Goal: Information Seeking & Learning: Get advice/opinions

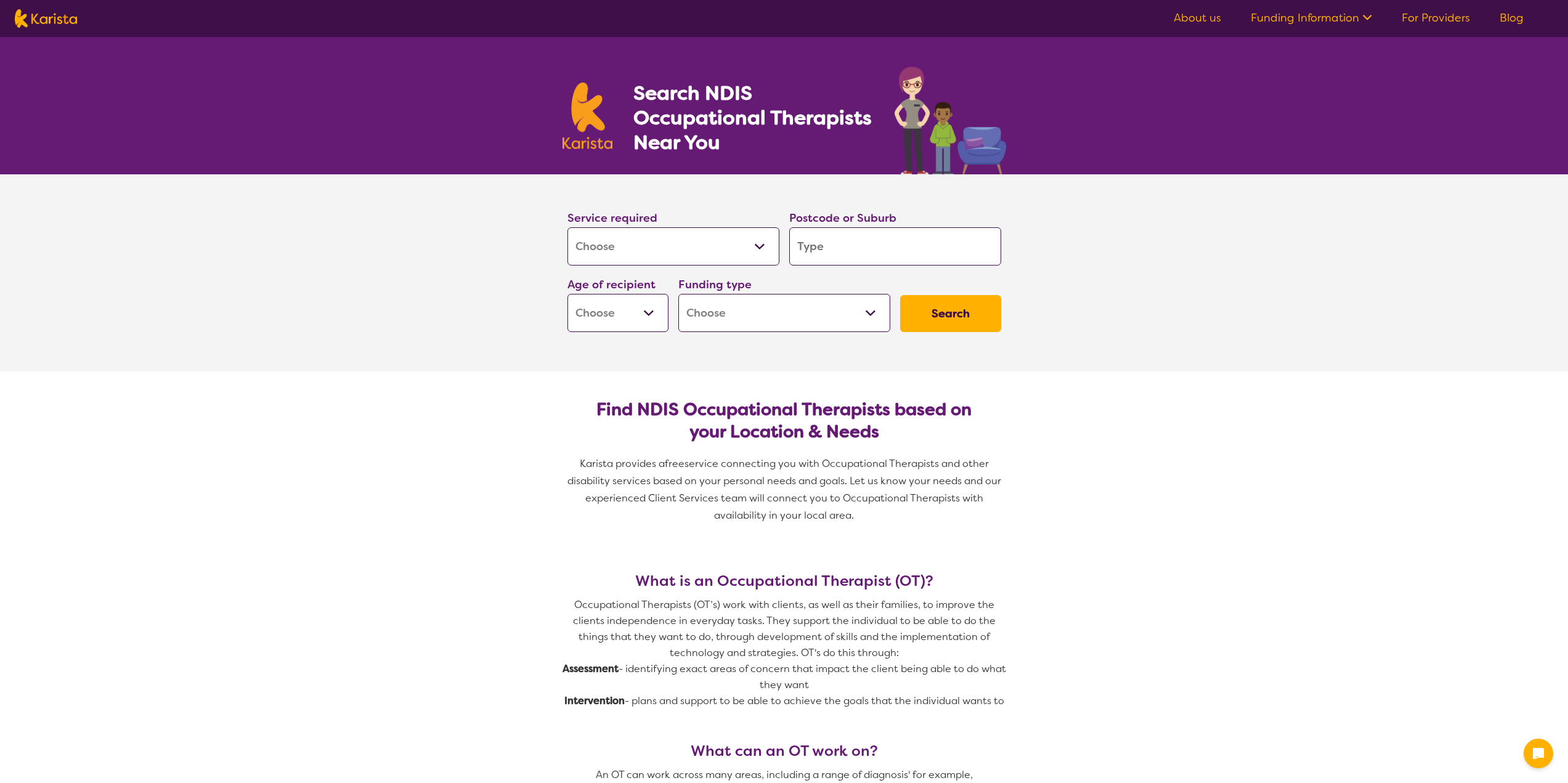
select select "[MEDICAL_DATA]"
click at [840, 250] on input "search" at bounding box center [895, 246] width 212 height 38
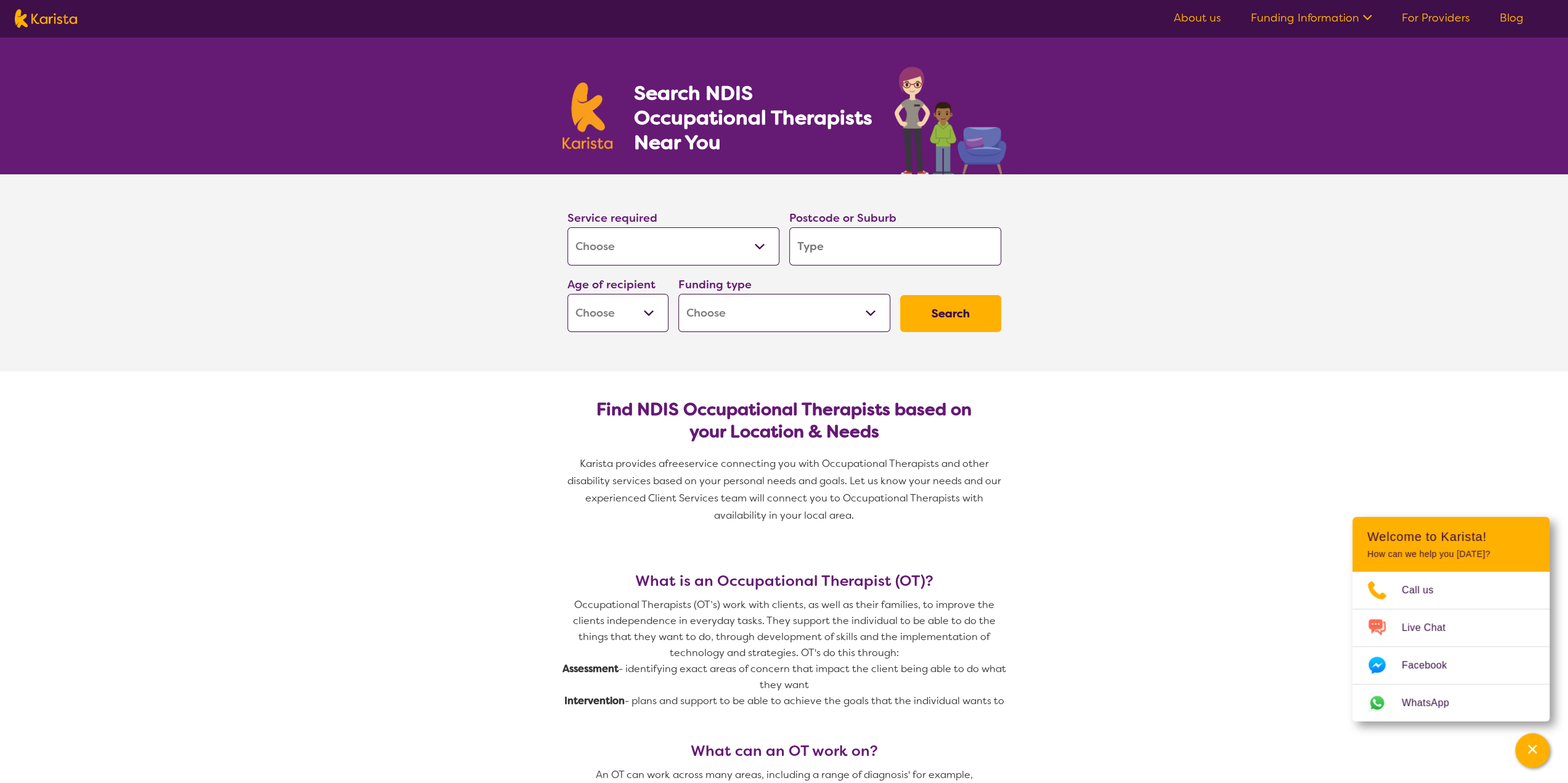
type input "2"
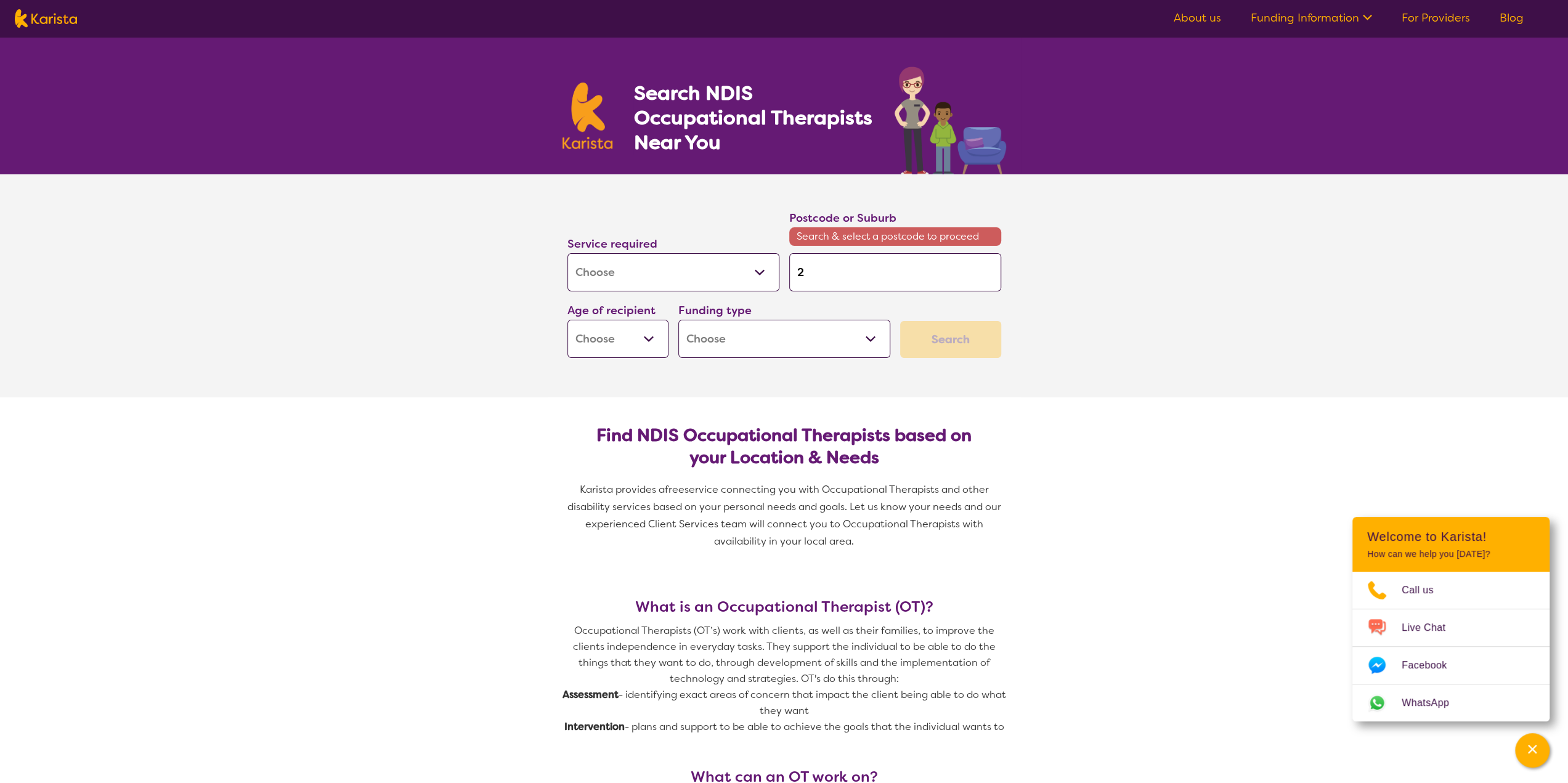
type input "21"
type input "217"
type input "2170"
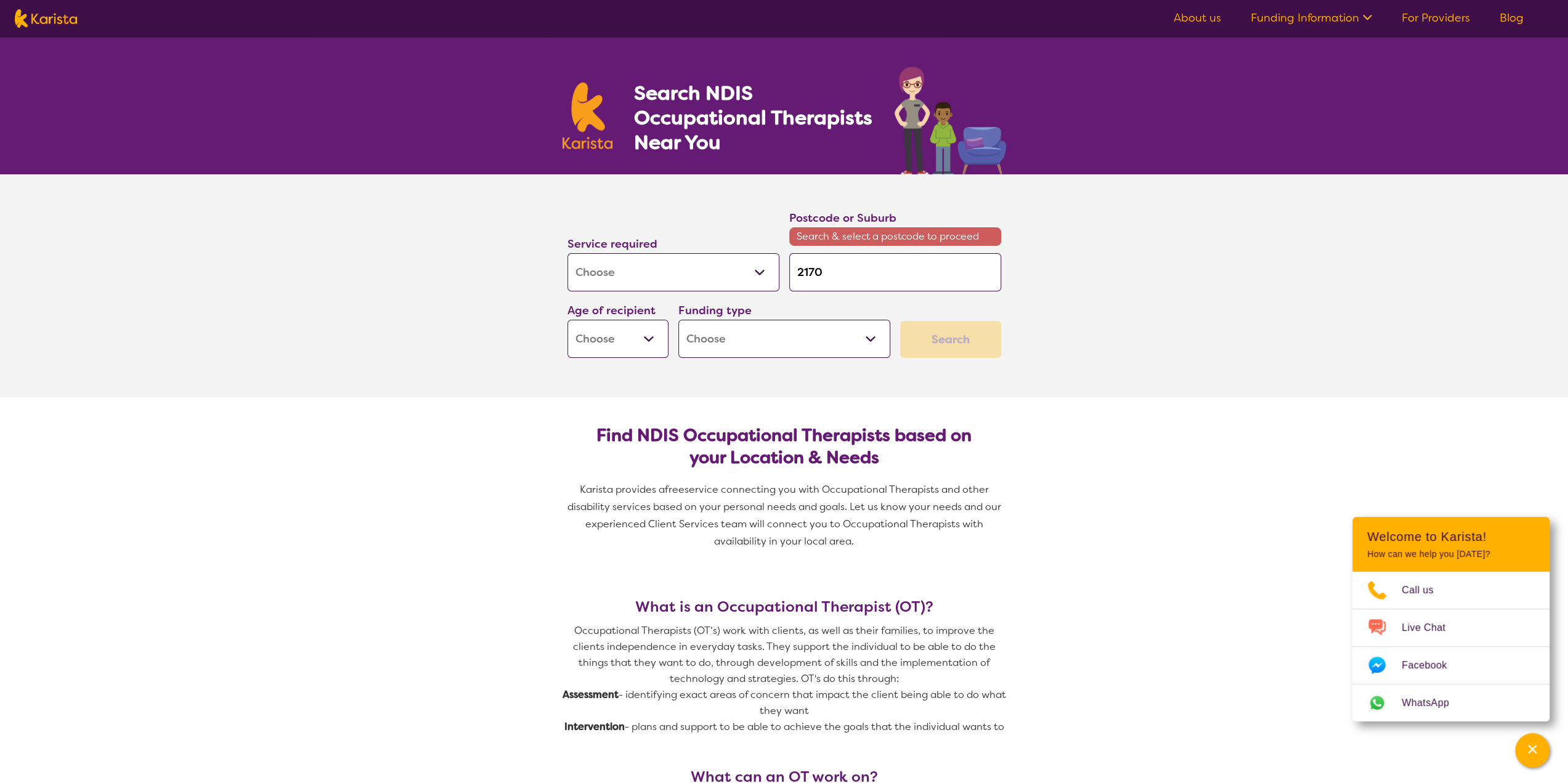
type input "2170"
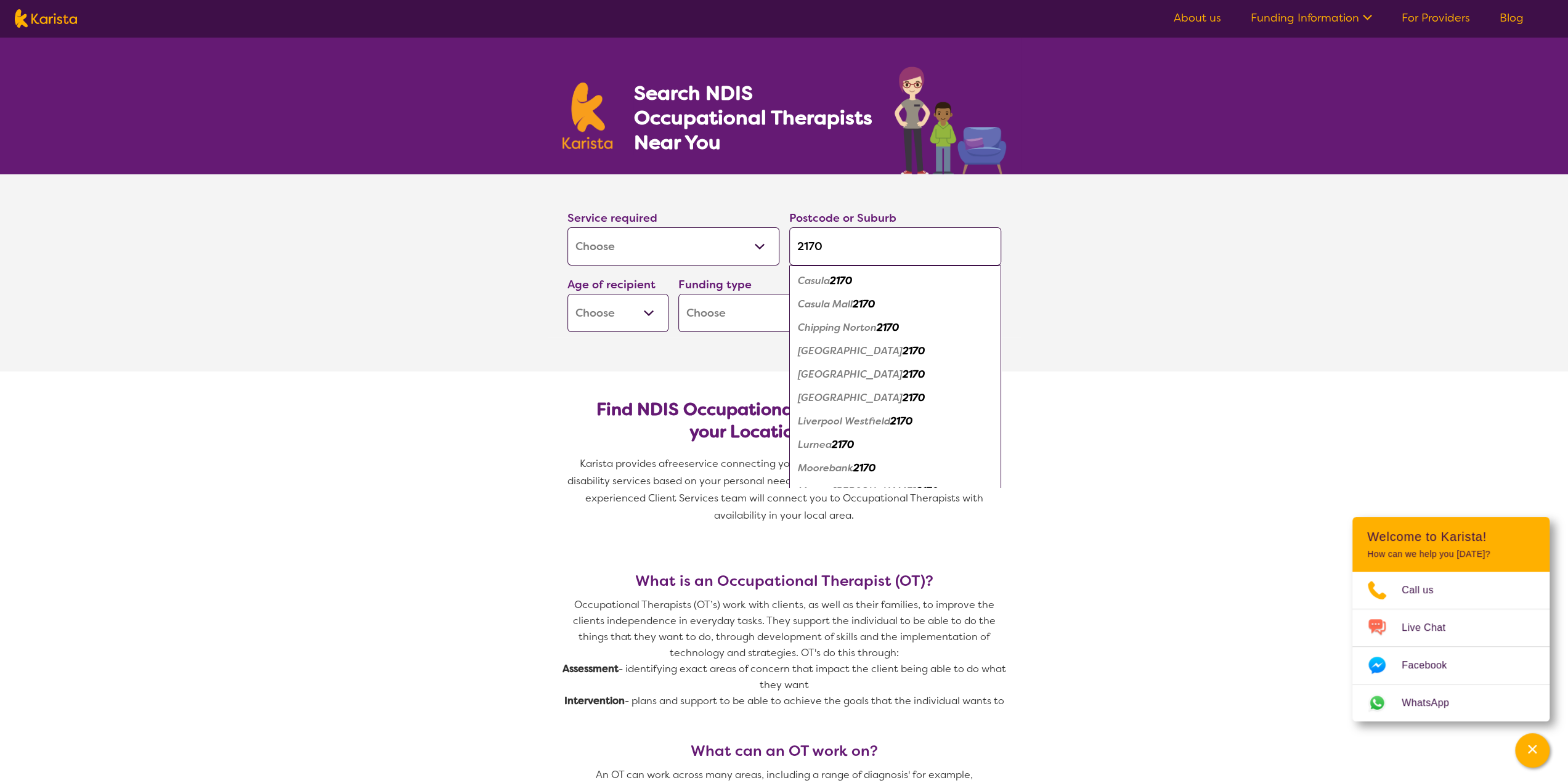
type input "2170"
click at [903, 377] on em "2170" at bounding box center [914, 374] width 22 height 13
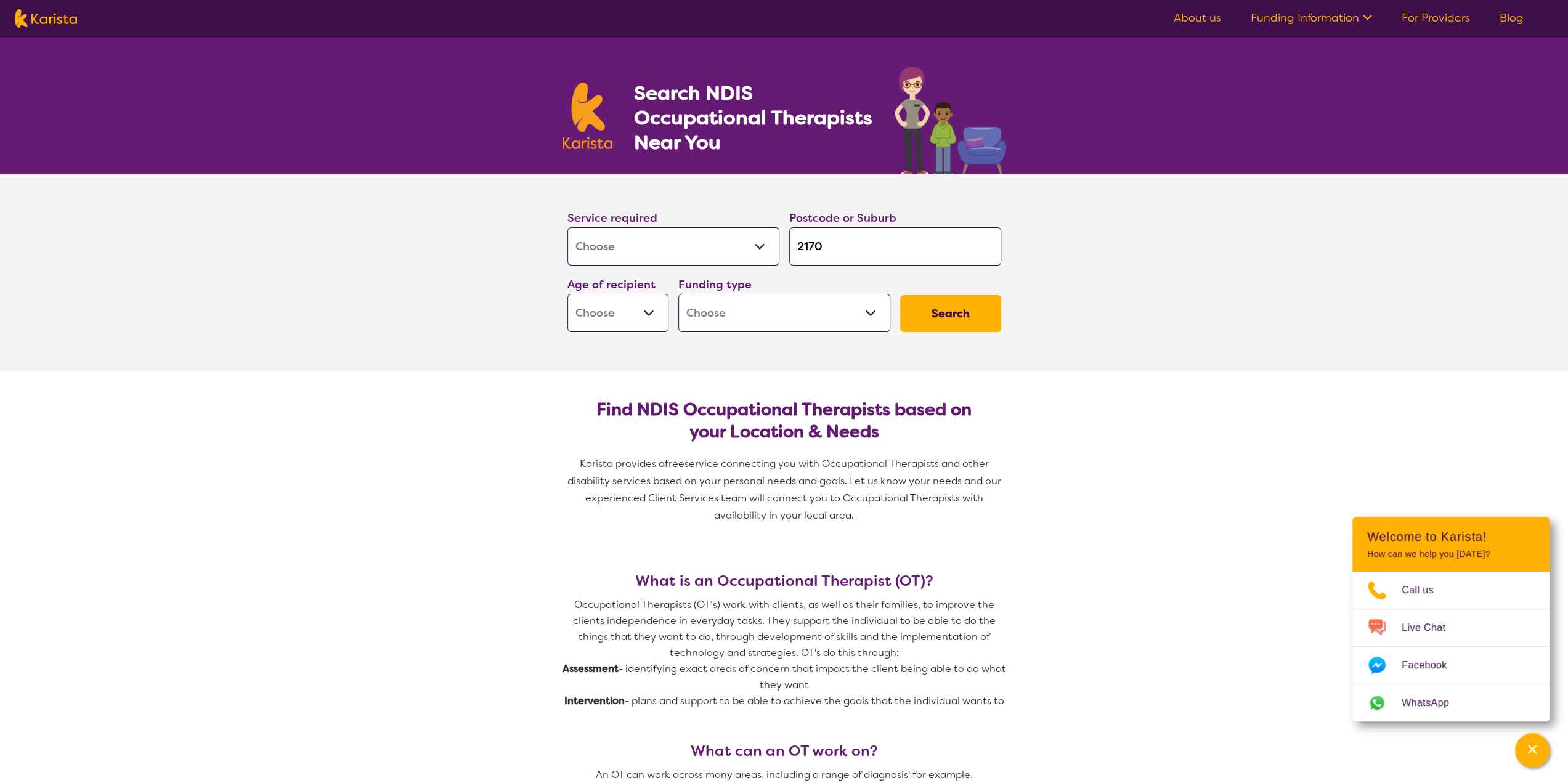
click at [649, 311] on select "Early Childhood - 0 to 9 Child - 10 to 11 Adolescent - 12 to 17 Adult - 18 to 6…" at bounding box center [617, 313] width 101 height 38
select select "EC"
click at [567, 294] on select "Early Childhood - 0 to 9 Child - 10 to 11 Adolescent - 12 to 17 Adult - 18 to 6…" at bounding box center [617, 313] width 101 height 38
select select "EC"
click at [791, 322] on select "Home Care Package (HCP) National Disability Insurance Scheme (NDIS) I don't know" at bounding box center [784, 313] width 212 height 38
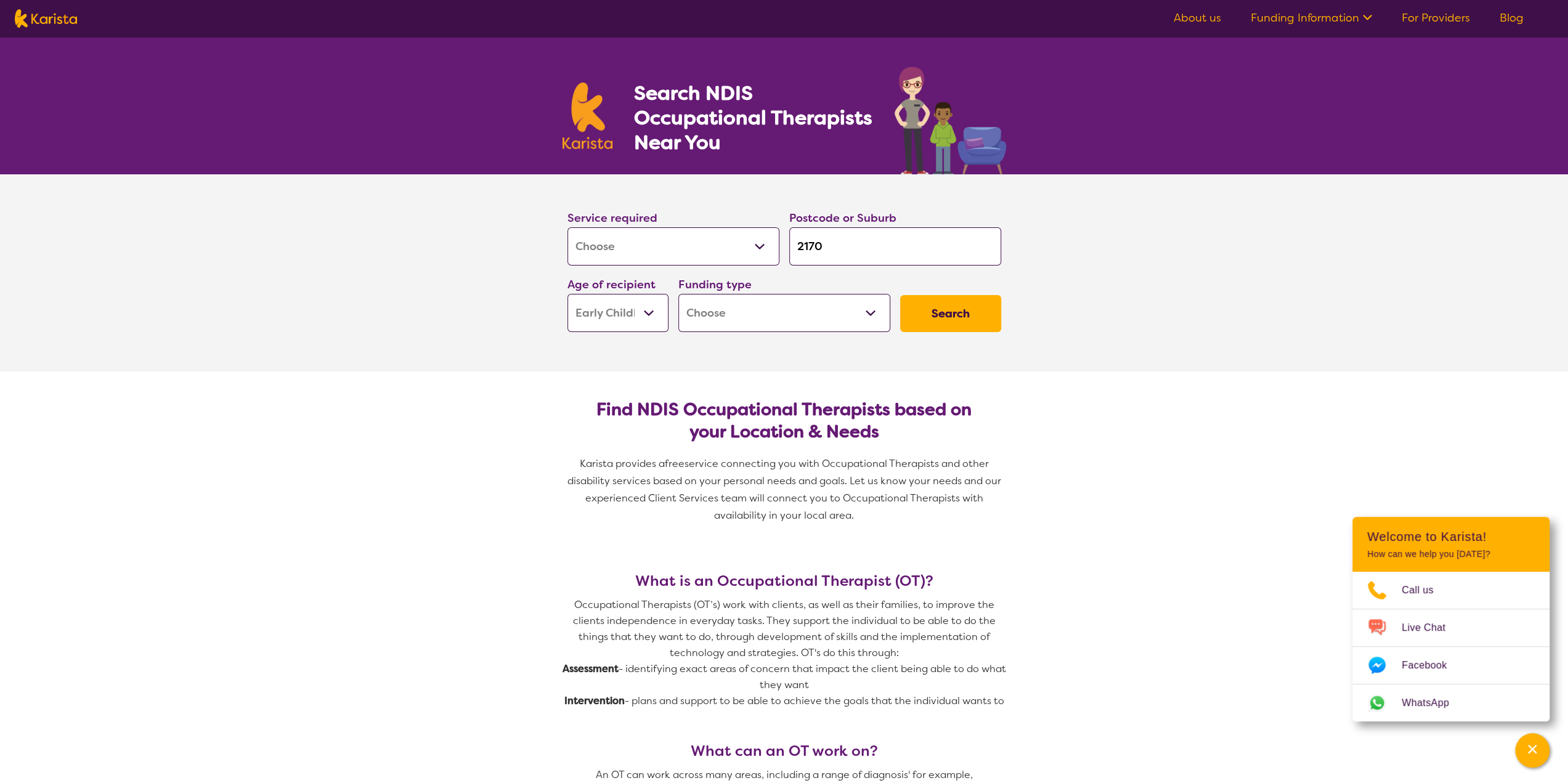
select select "NDIS"
click at [678, 294] on select "Home Care Package (HCP) National Disability Insurance Scheme (NDIS) I don't know" at bounding box center [784, 313] width 212 height 38
select select "NDIS"
click at [959, 307] on button "Search" at bounding box center [951, 313] width 101 height 37
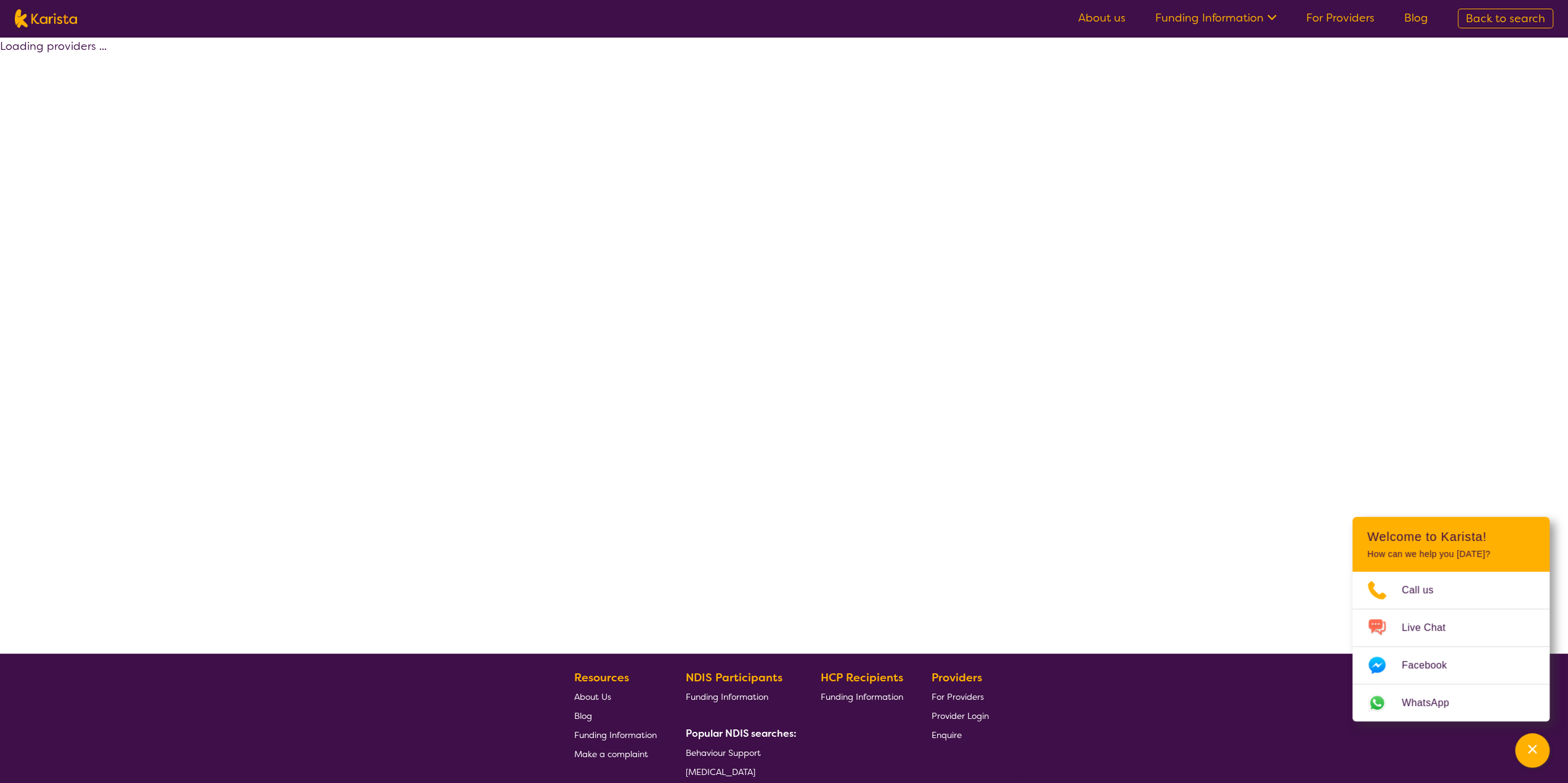
select select "by_score"
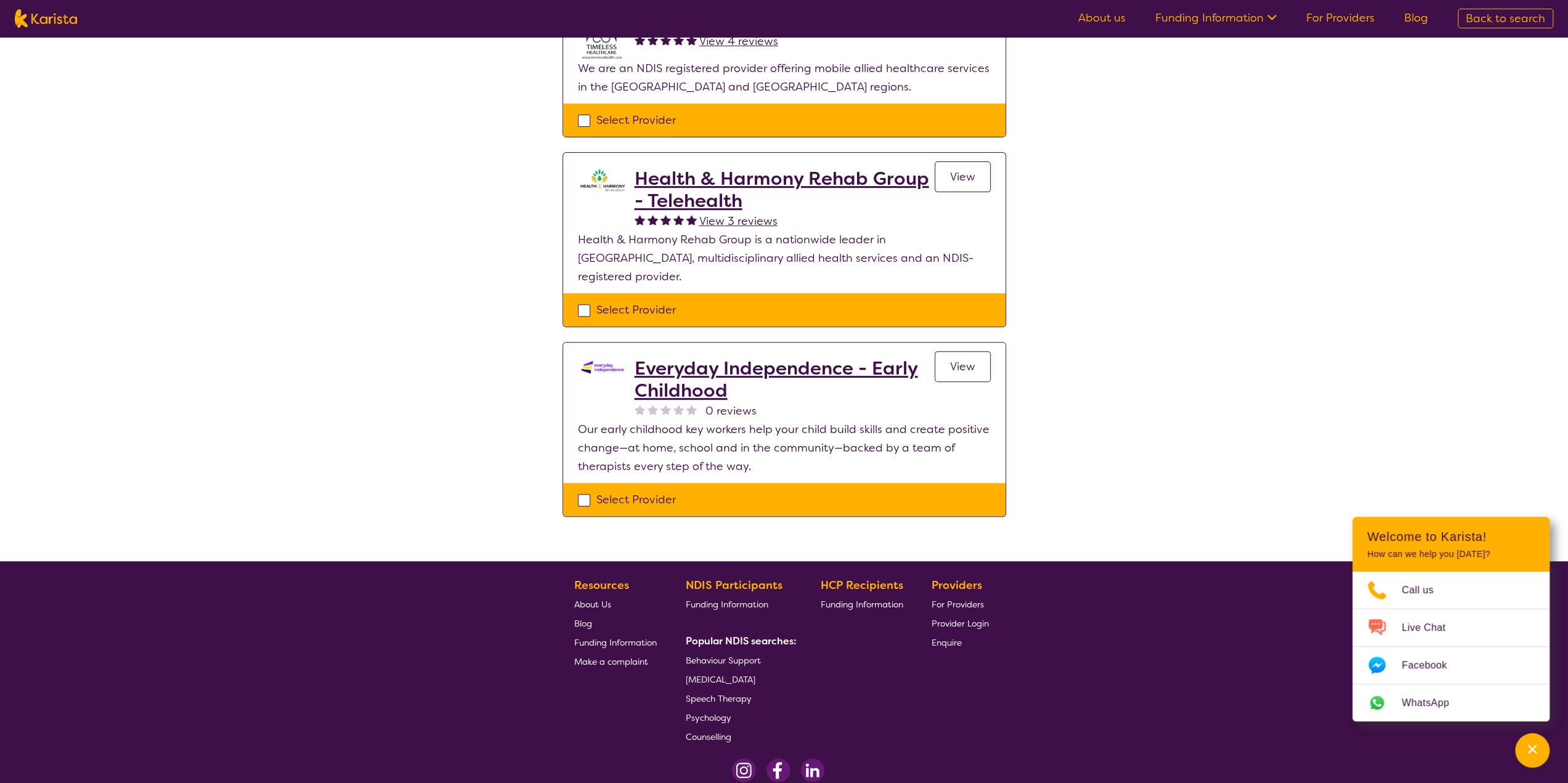
scroll to position [369, 0]
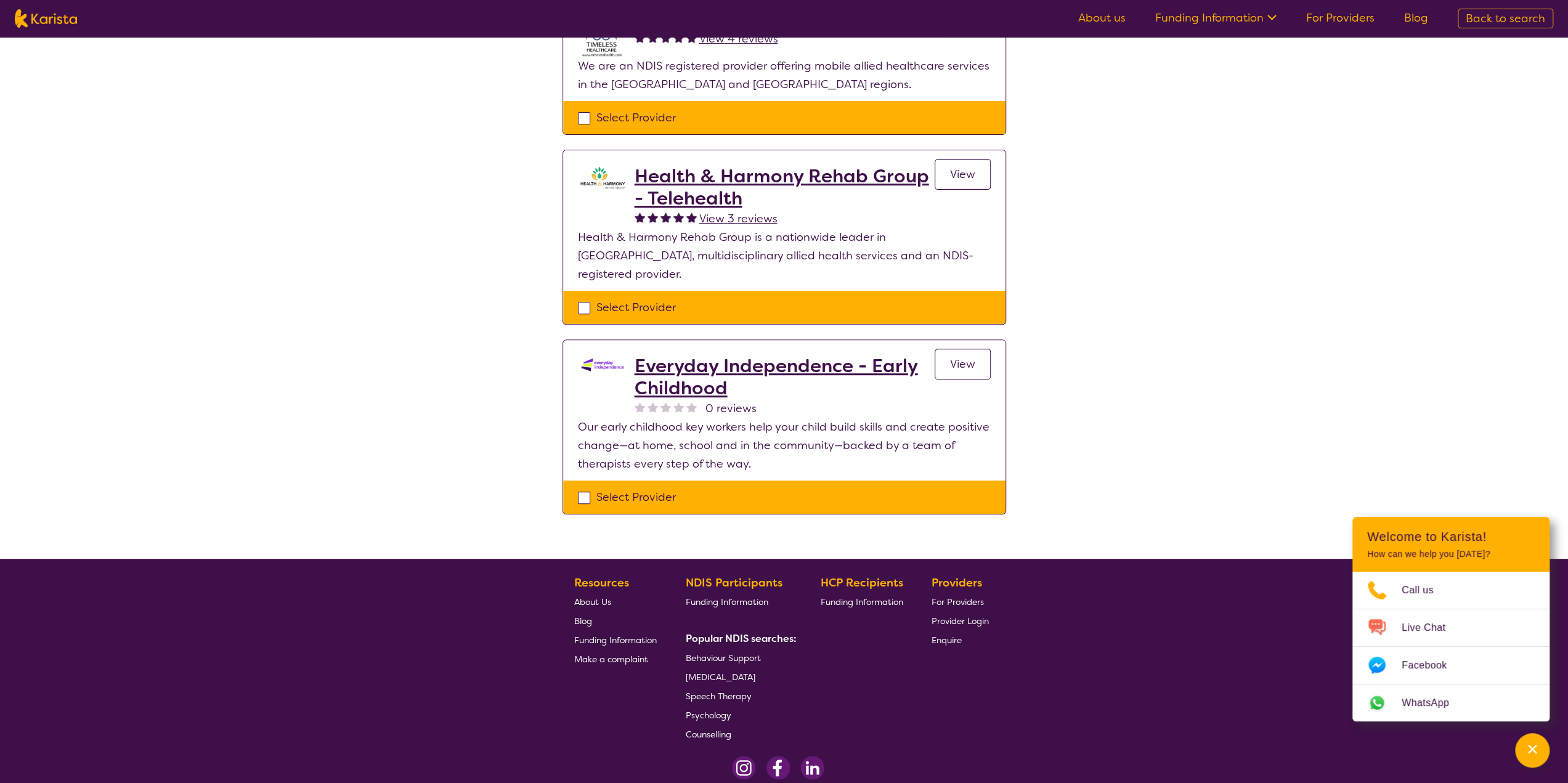
click at [772, 355] on h2 "Everyday Independence - Early Childhood" at bounding box center [785, 377] width 300 height 44
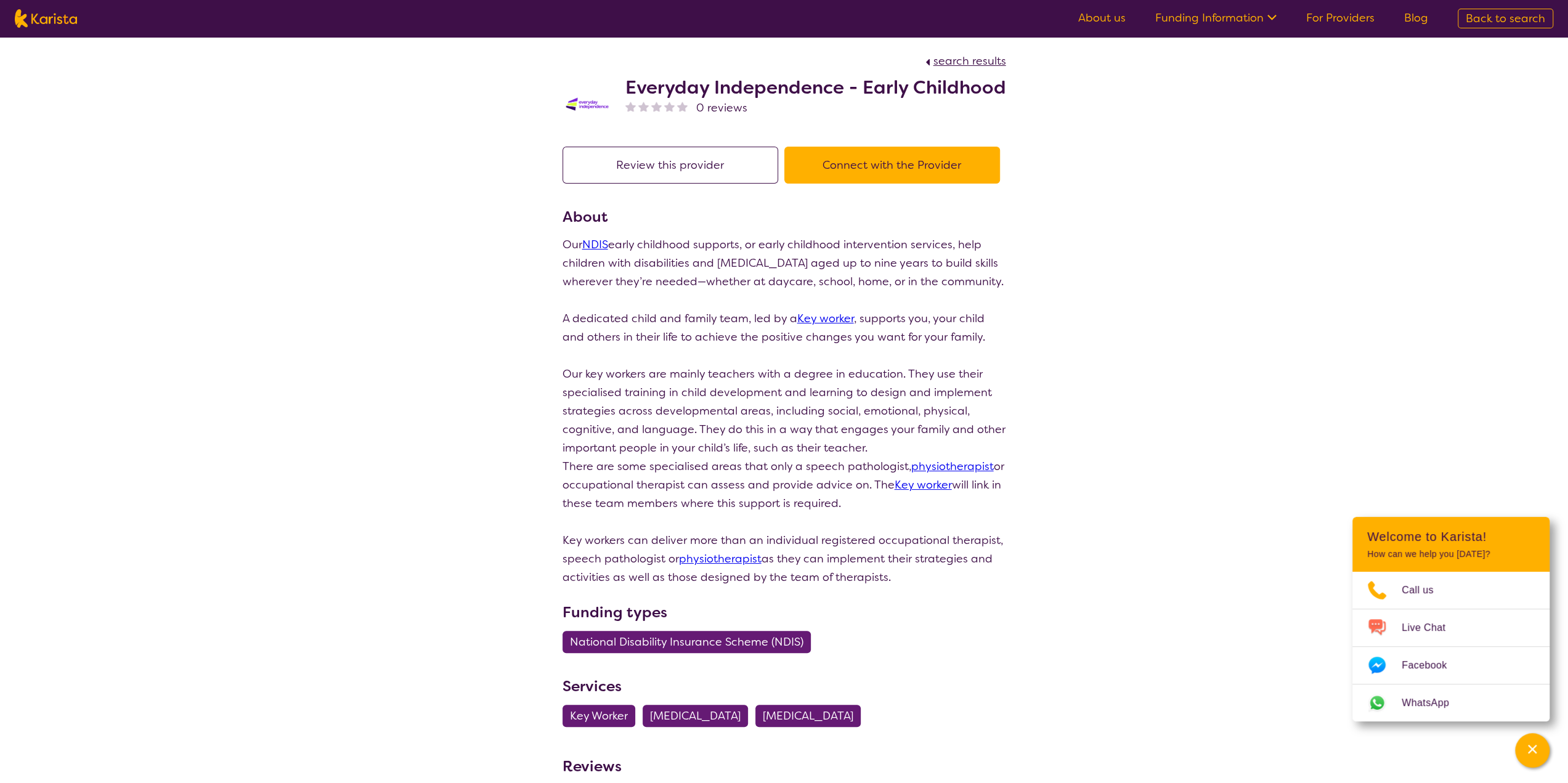
click at [877, 176] on button "Connect with the Provider" at bounding box center [892, 165] width 216 height 37
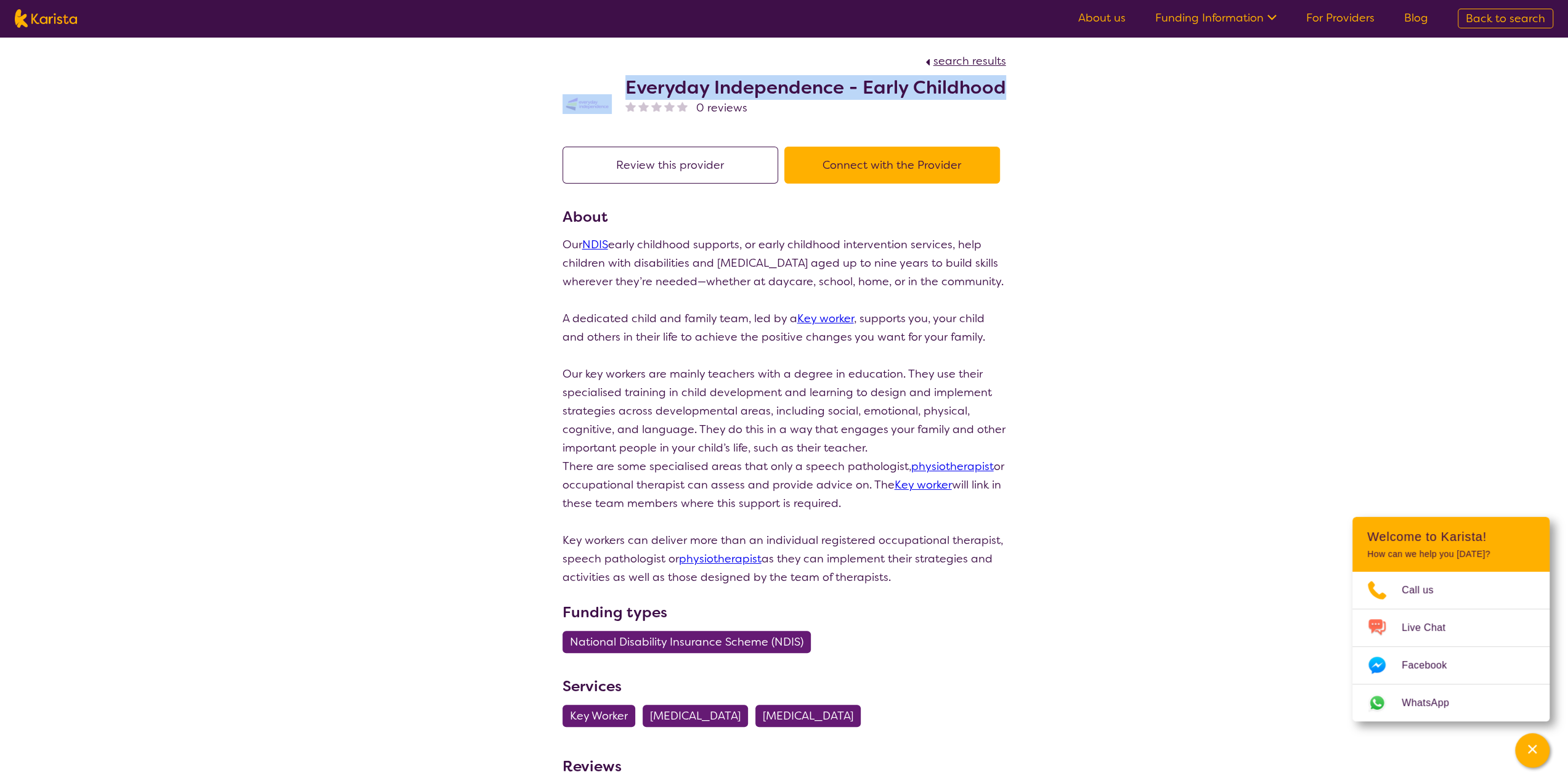
drag, startPoint x: 613, startPoint y: 89, endPoint x: 1013, endPoint y: 91, distance: 400.0
click at [1023, 95] on div "search results Everyday Independence - Early Childhood 0 reviews Review this pr…" at bounding box center [784, 428] width 1568 height 781
click at [1009, 88] on section "search results Everyday Independence - Early Childhood 0 reviews" at bounding box center [785, 85] width 473 height 95
drag, startPoint x: 1001, startPoint y: 85, endPoint x: 630, endPoint y: 88, distance: 371.0
click at [630, 88] on h2 "Everyday Independence - Early Childhood" at bounding box center [816, 88] width 381 height 22
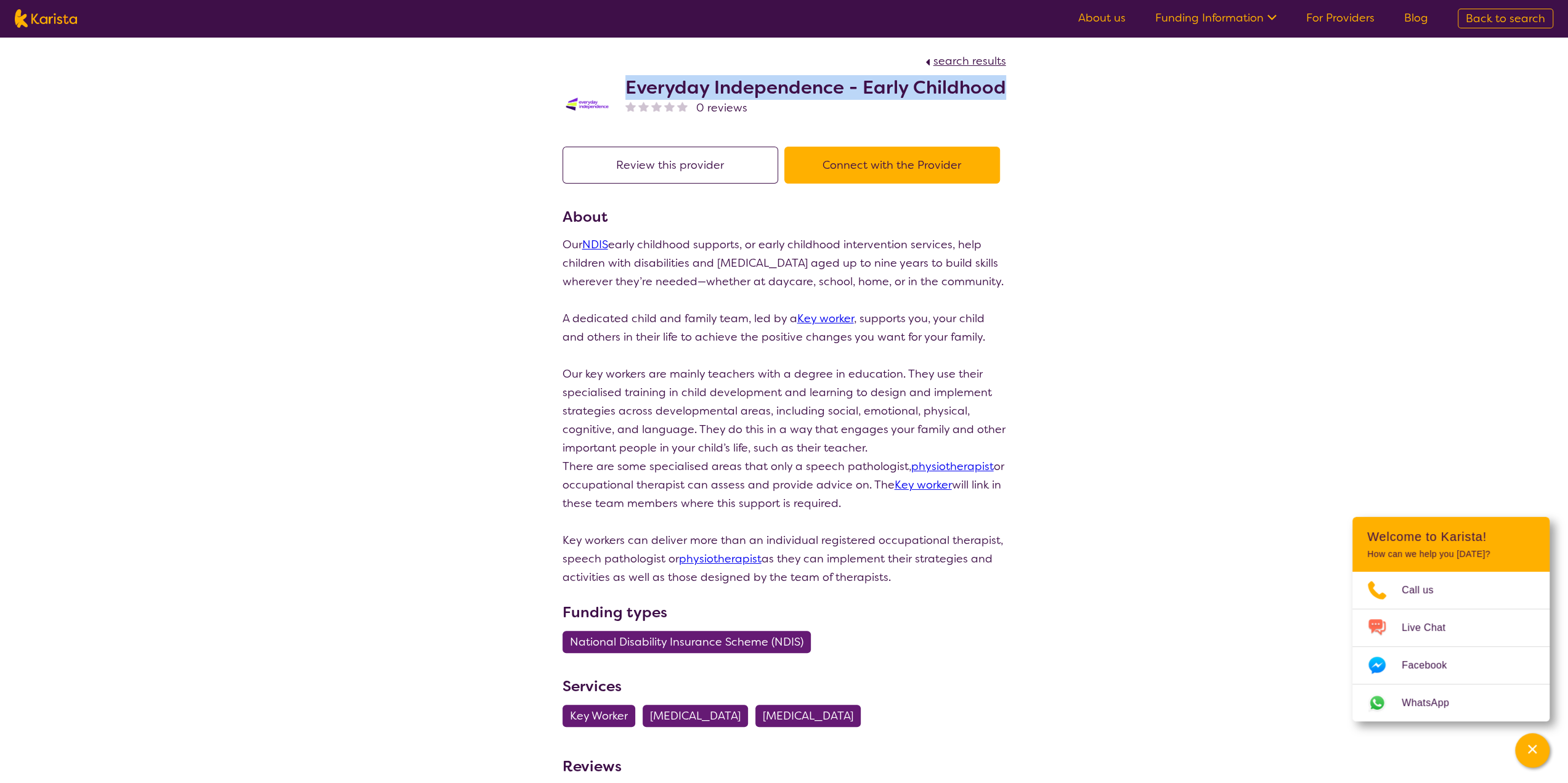
copy h2 "Everyday Independence - Early Childhood"
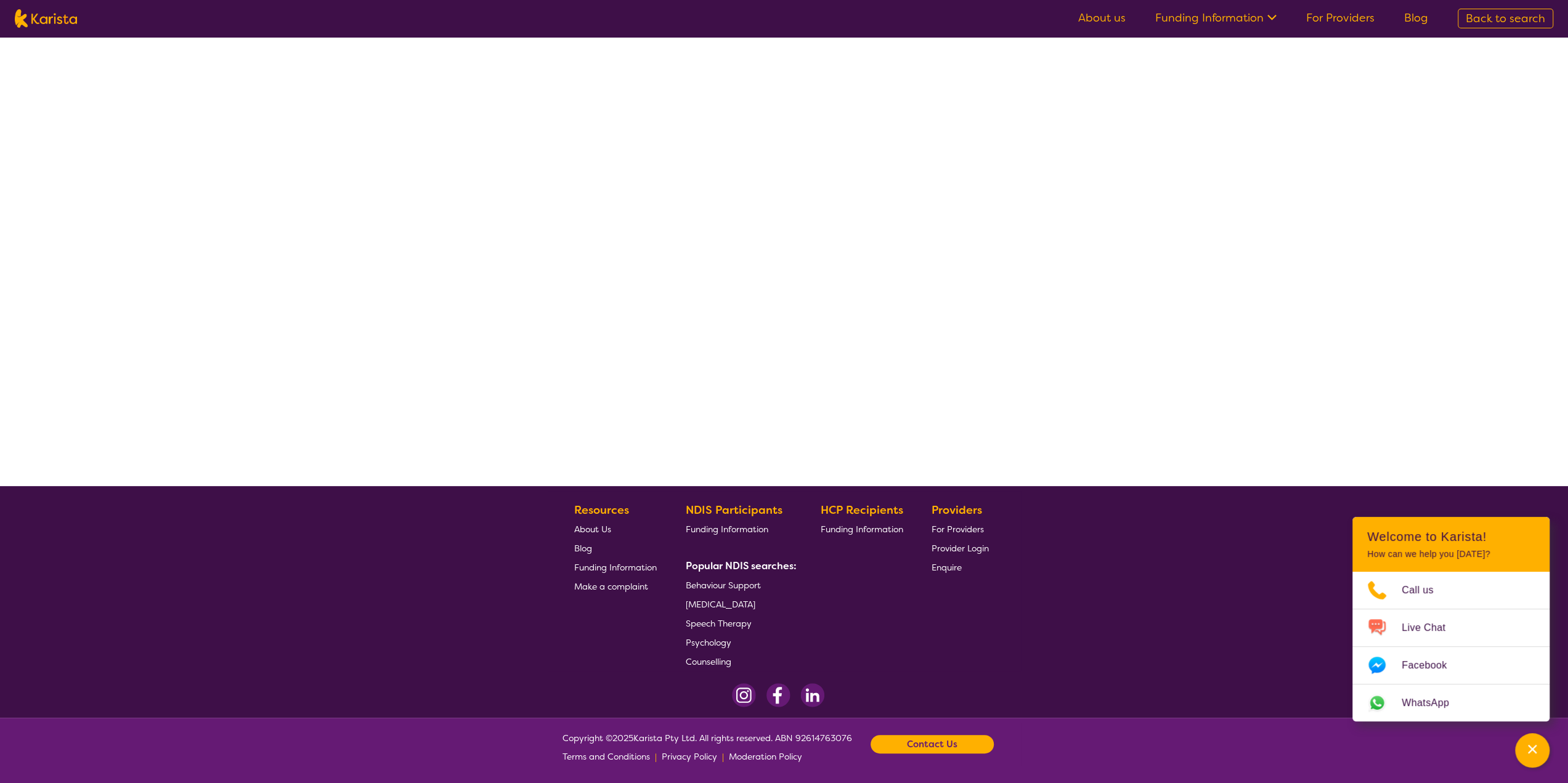
select select "by_score"
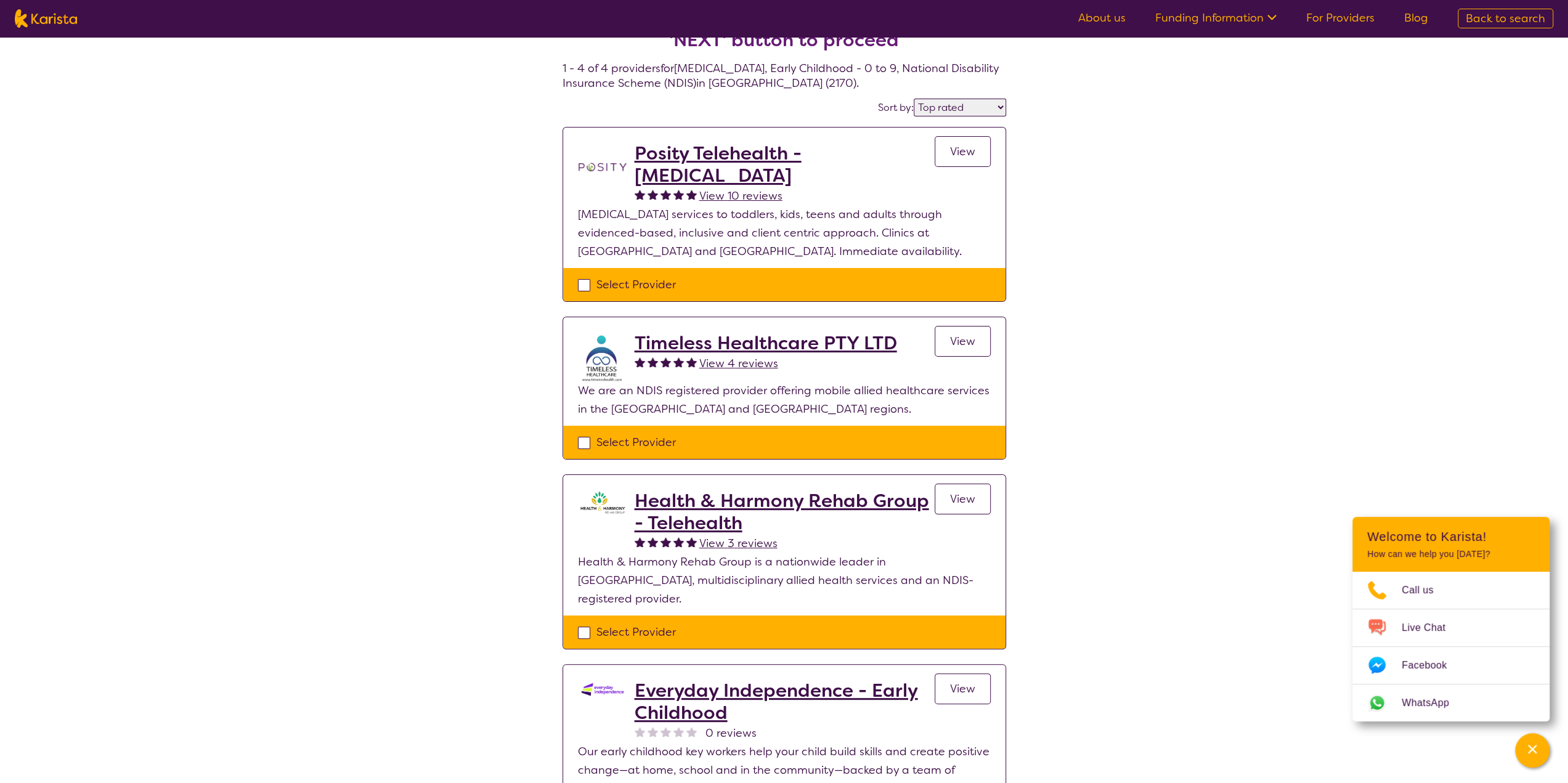
scroll to position [0, 0]
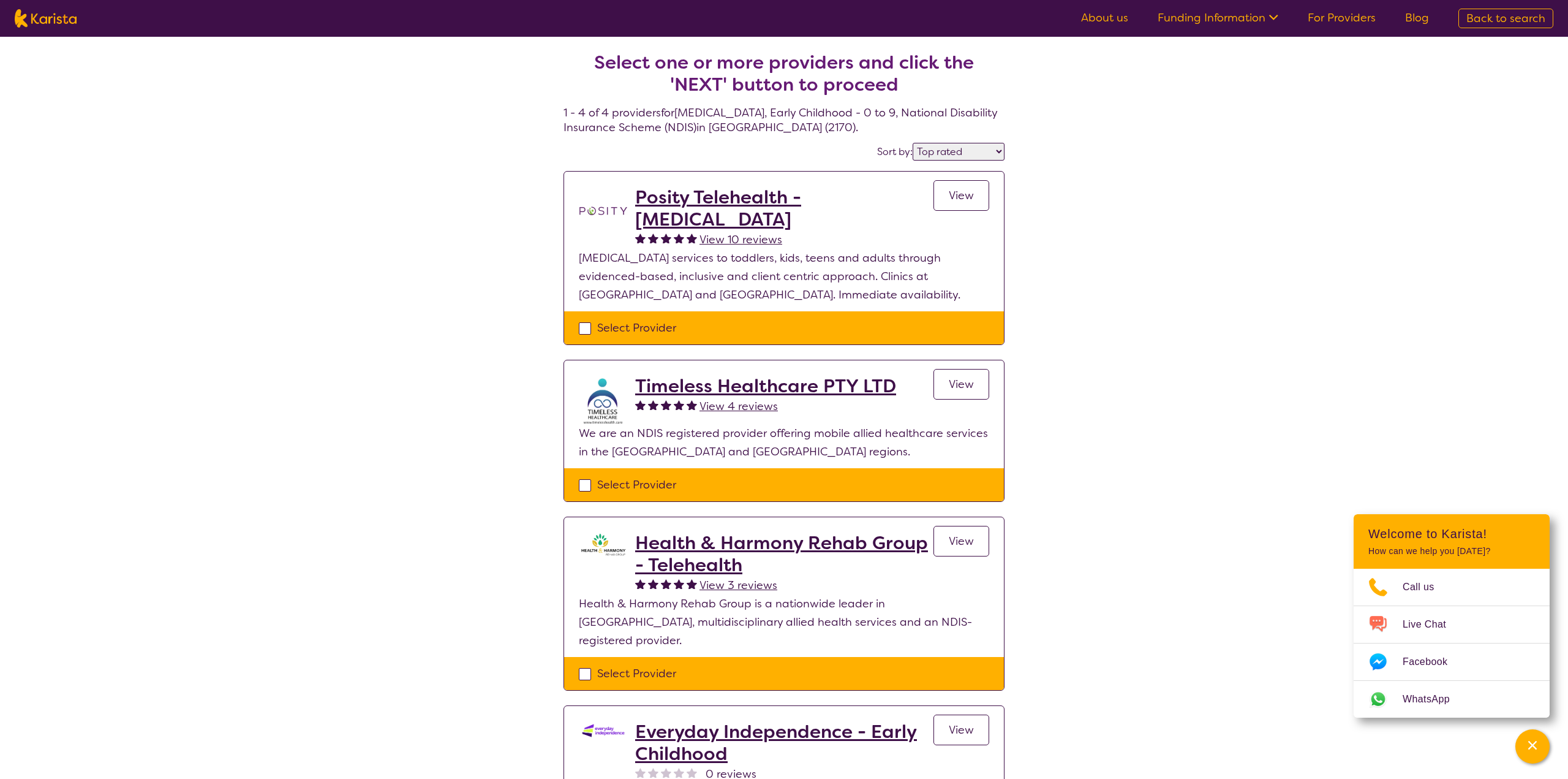
select select "[MEDICAL_DATA]"
select select "EC"
select select "NDIS"
select select "[MEDICAL_DATA]"
select select "EC"
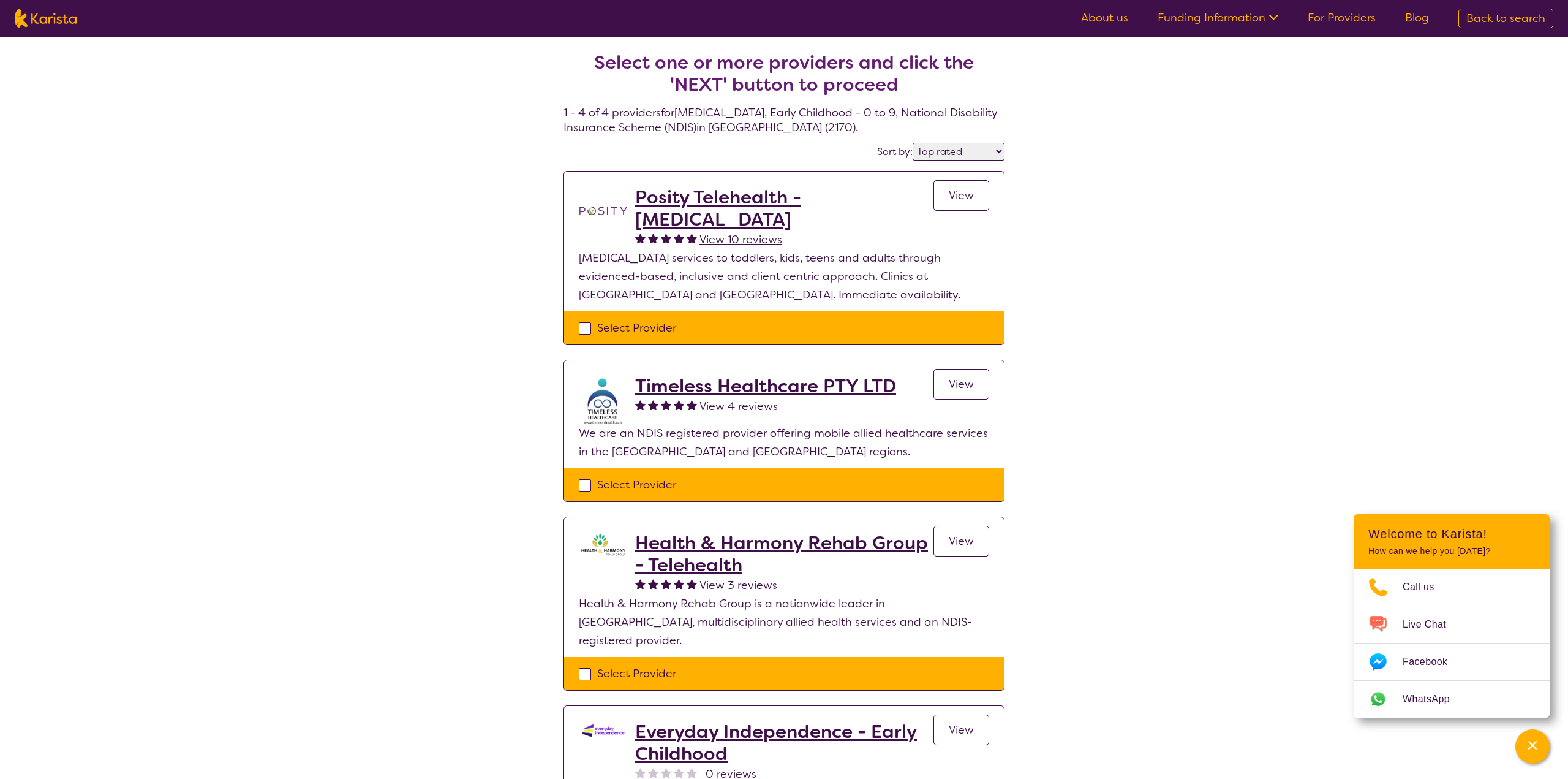
select select "NDIS"
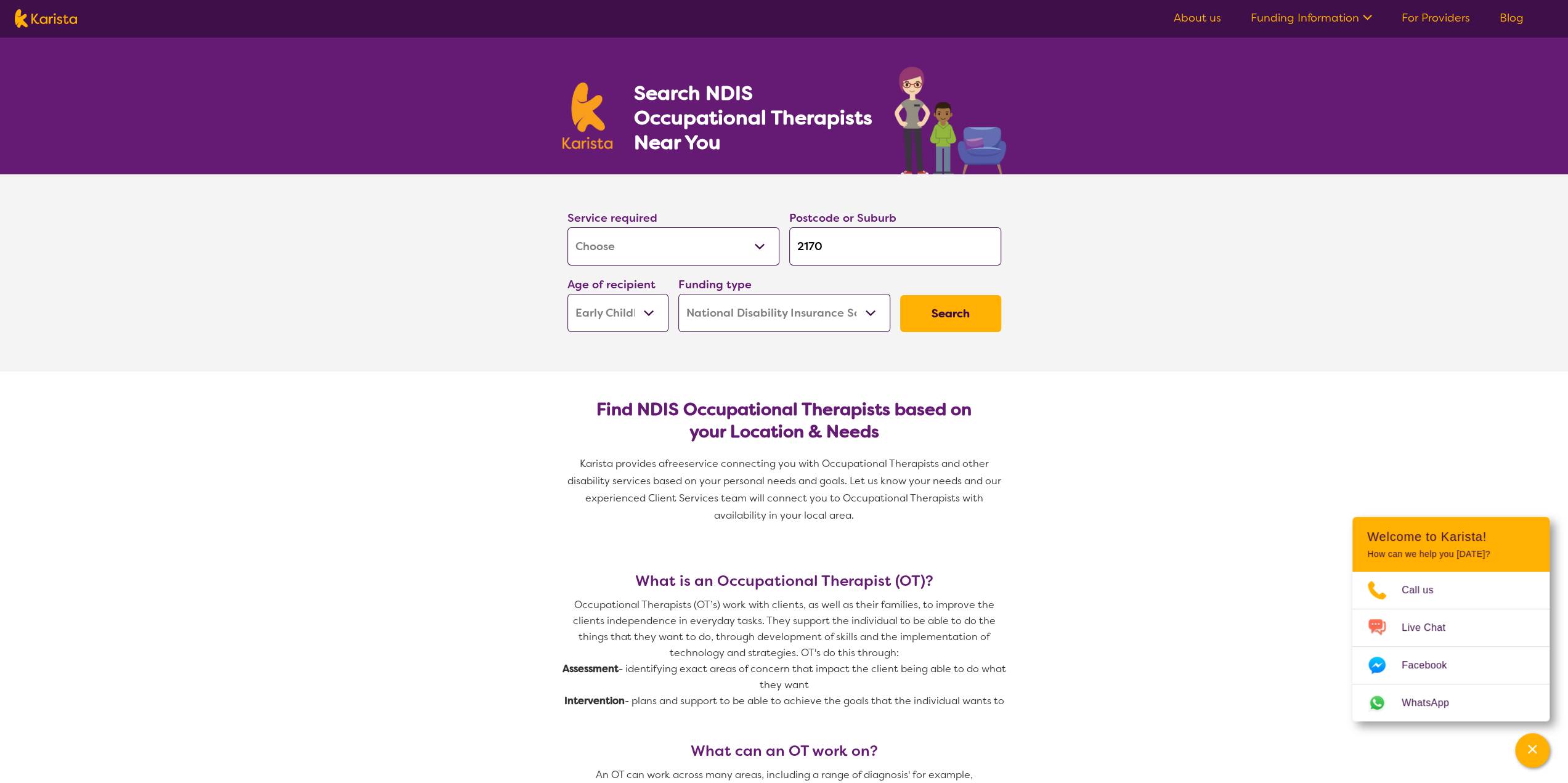
drag, startPoint x: 849, startPoint y: 231, endPoint x: 731, endPoint y: 256, distance: 120.6
click at [736, 258] on div "Service required Allied Health Assistant Assessment ([MEDICAL_DATA] or [MEDICAL…" at bounding box center [784, 270] width 444 height 133
type input "2"
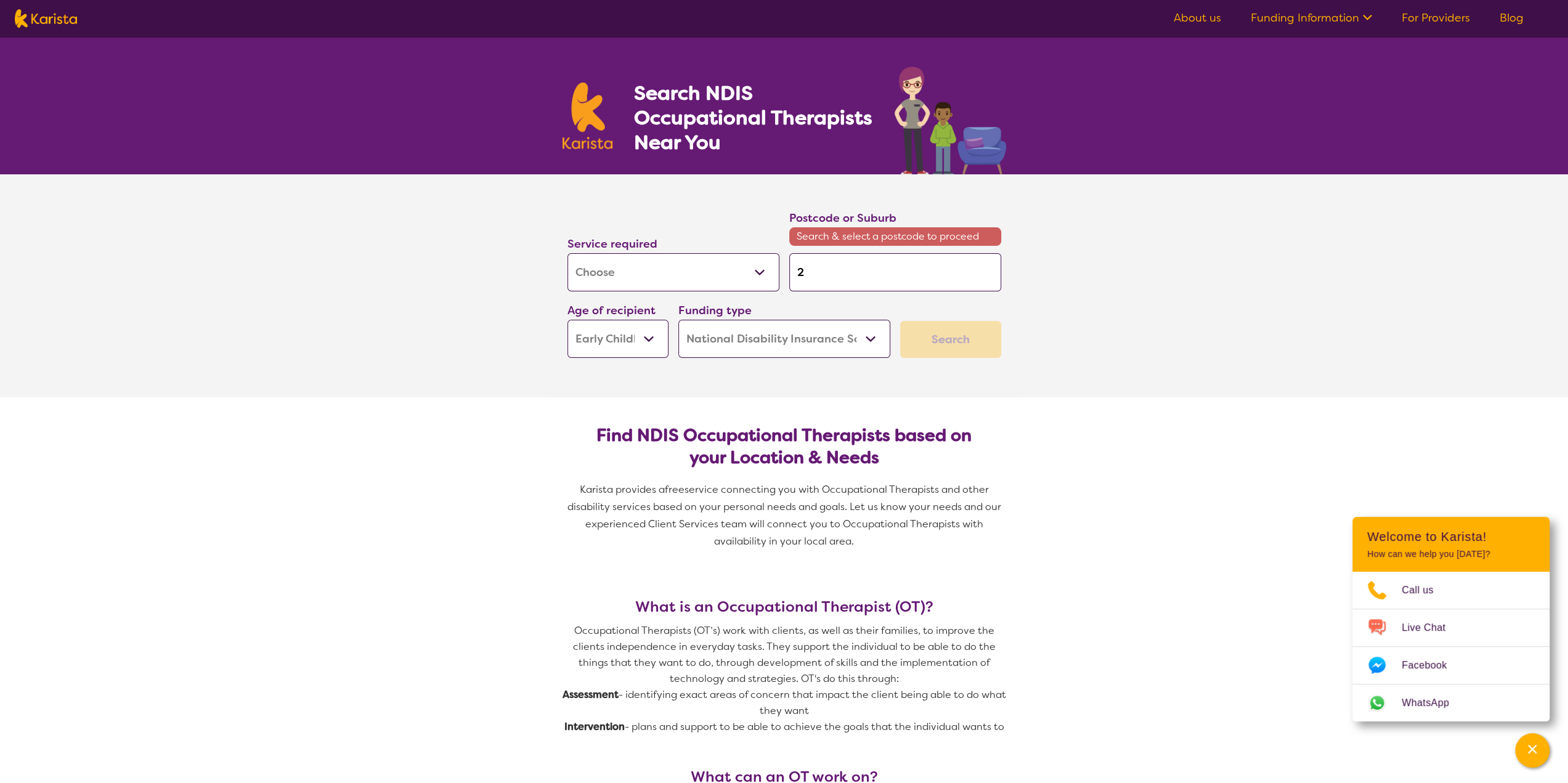
type input "21"
type input "216"
type input "2166"
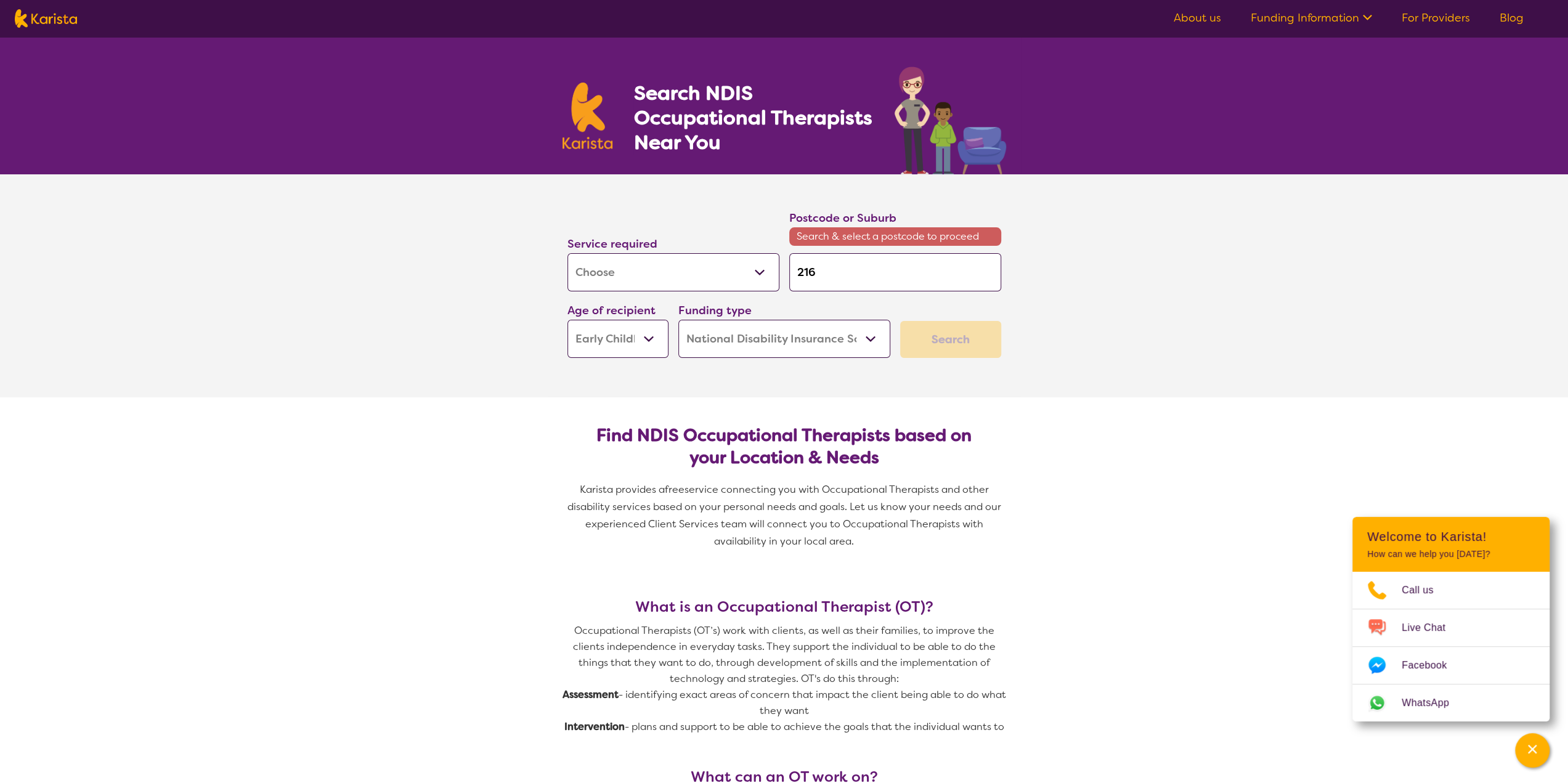
type input "2166"
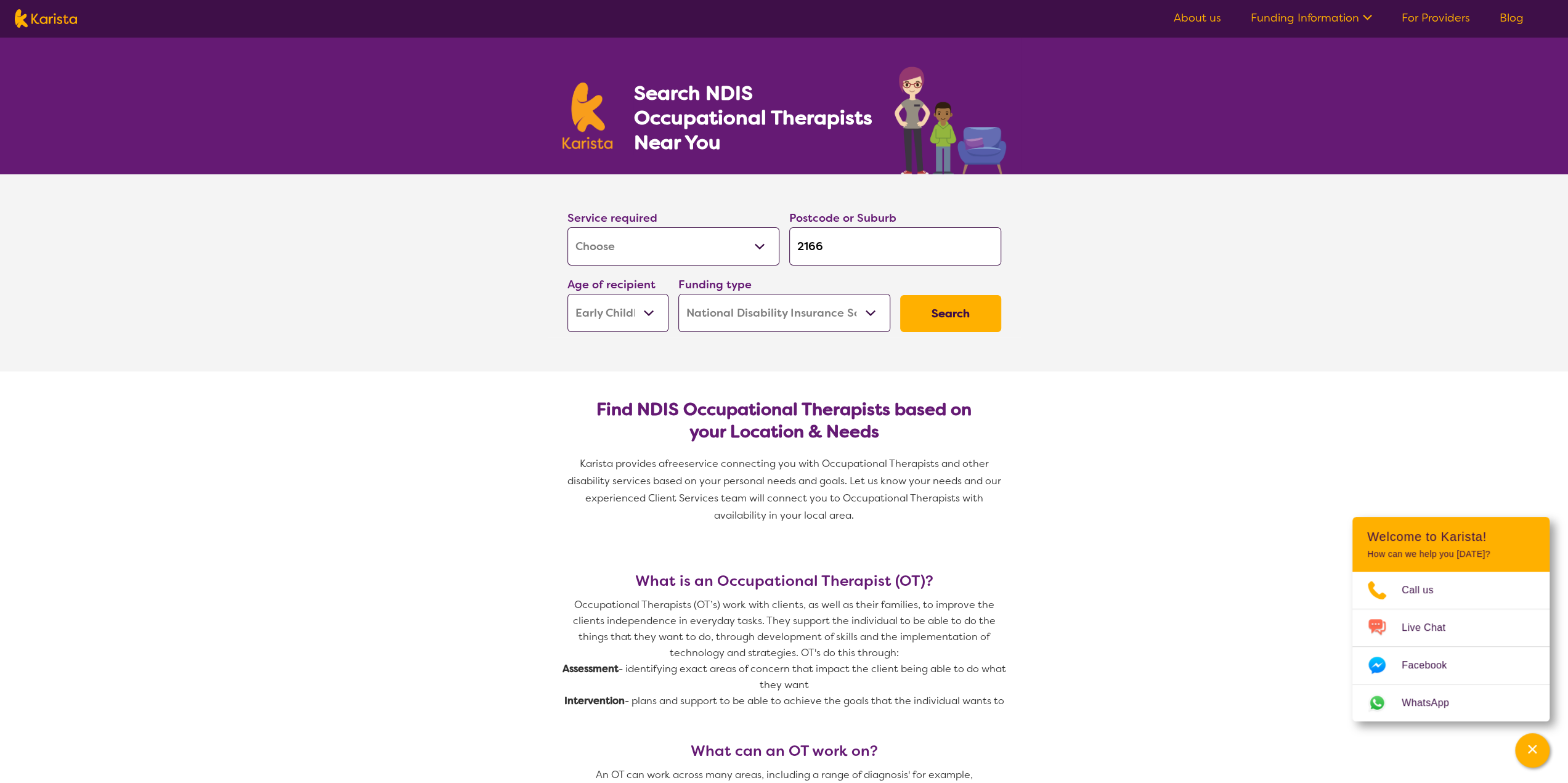
click button "Search" at bounding box center [951, 313] width 101 height 37
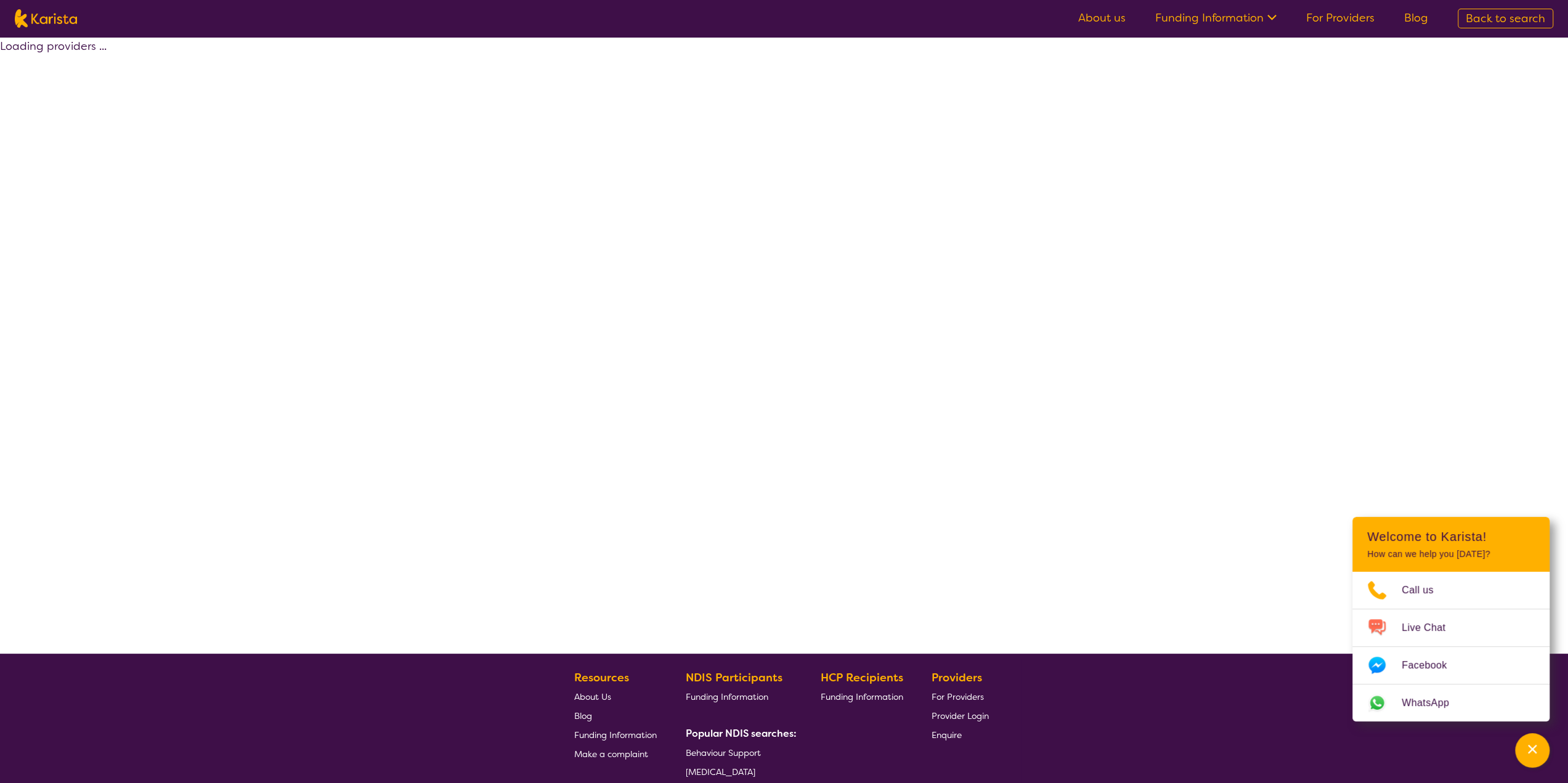
select select "by_score"
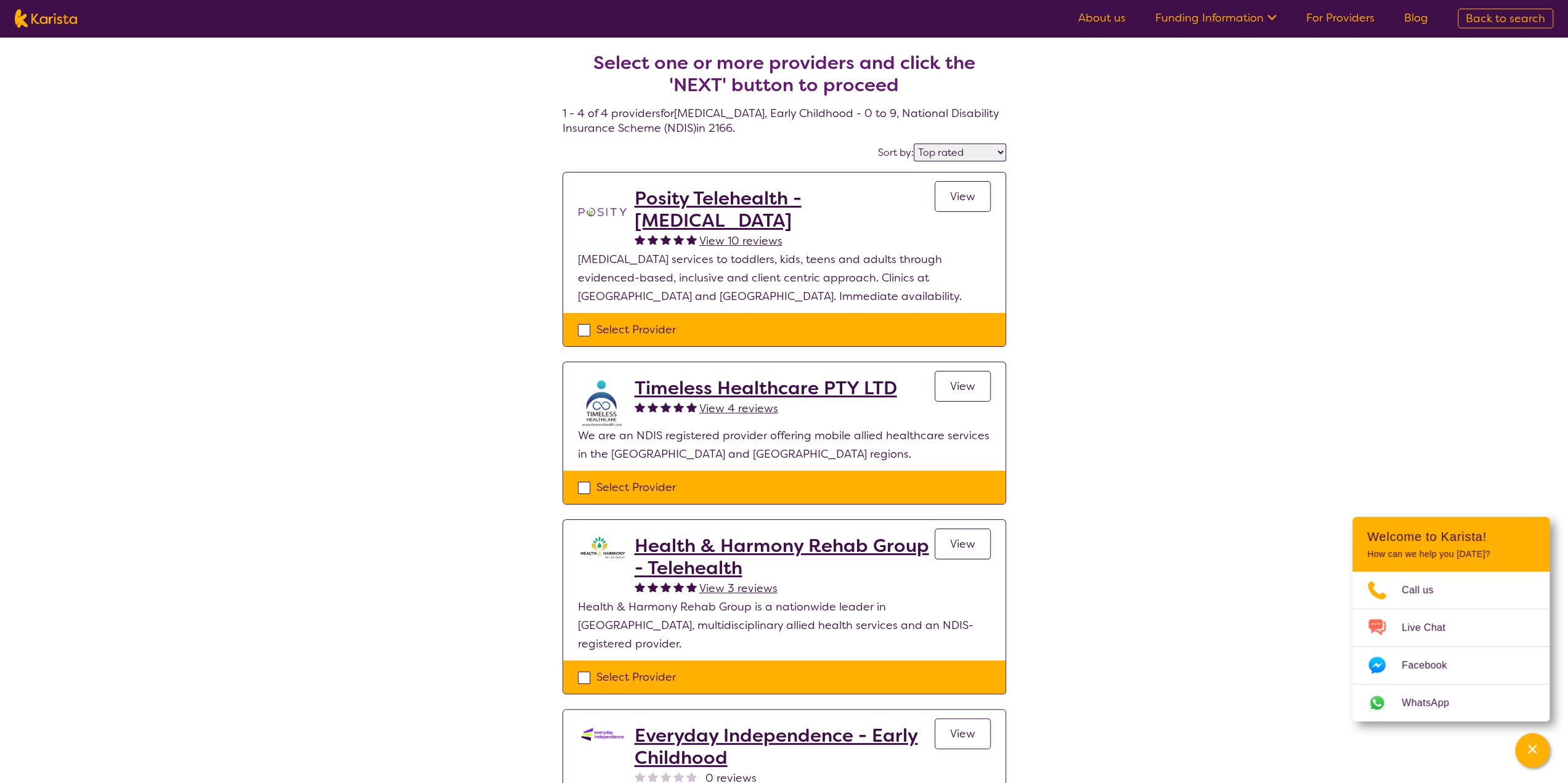
click at [750, 387] on h2 "Timeless Healthcare PTY LTD" at bounding box center [765, 388] width 262 height 22
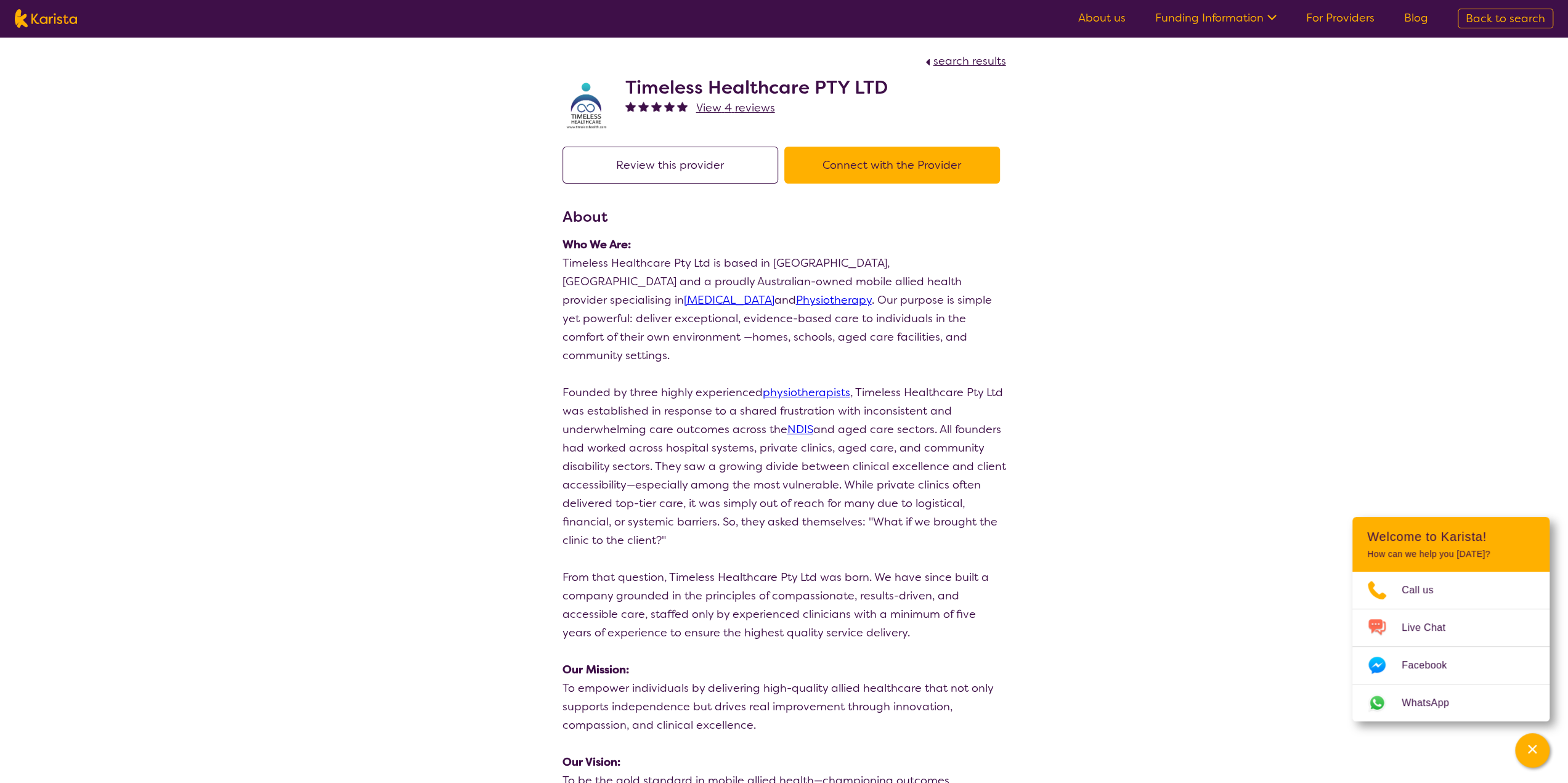
click at [763, 99] on link "View 4 reviews" at bounding box center [735, 108] width 79 height 19
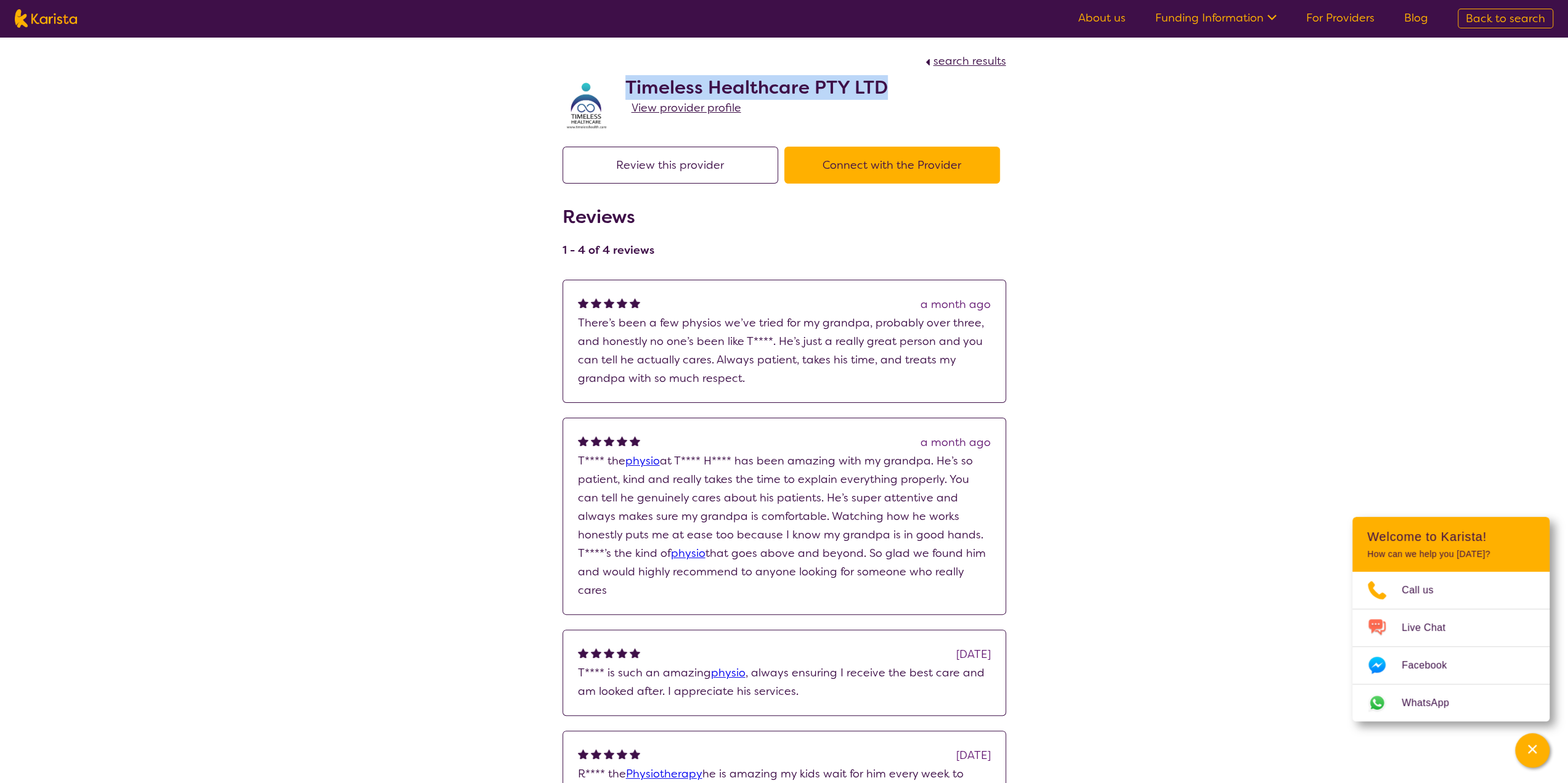
drag, startPoint x: 619, startPoint y: 83, endPoint x: 897, endPoint y: 84, distance: 278.0
click at [897, 84] on div "Timeless Healthcare PTY LTD View provider profile" at bounding box center [784, 100] width 444 height 61
copy h2 "Timeless Healthcare PTY LTD"
